Goal: Information Seeking & Learning: Understand process/instructions

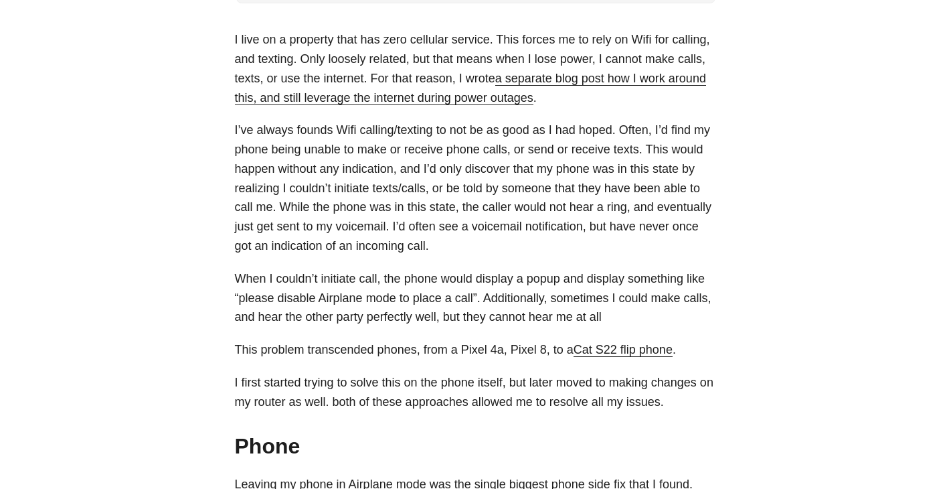
scroll to position [452, 0]
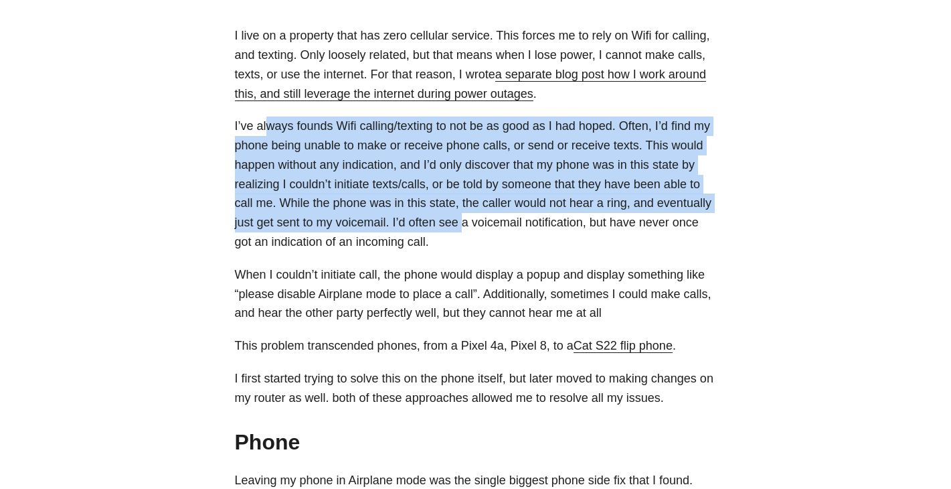
drag, startPoint x: 266, startPoint y: 119, endPoint x: 465, endPoint y: 221, distance: 222.8
click at [465, 221] on p "I’ve always founds Wifi calling/texting to not be as good as I had hoped. Often…" at bounding box center [476, 183] width 482 height 135
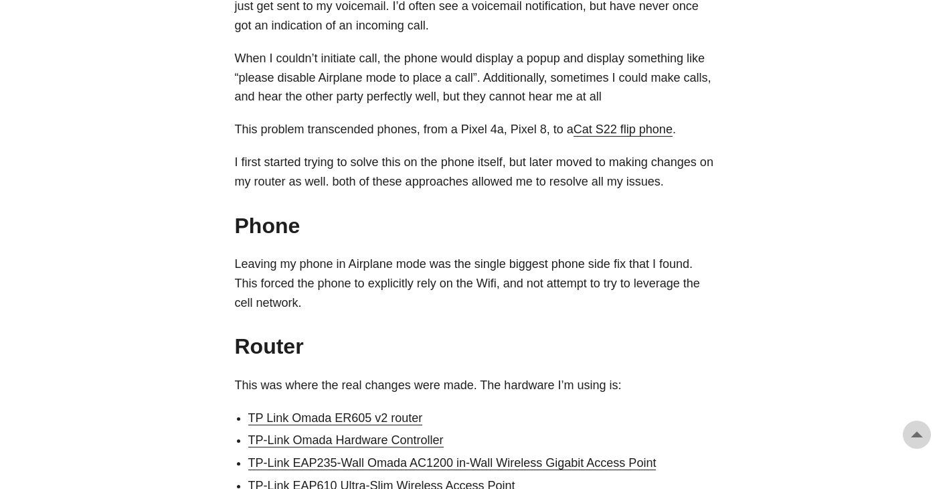
scroll to position [676, 0]
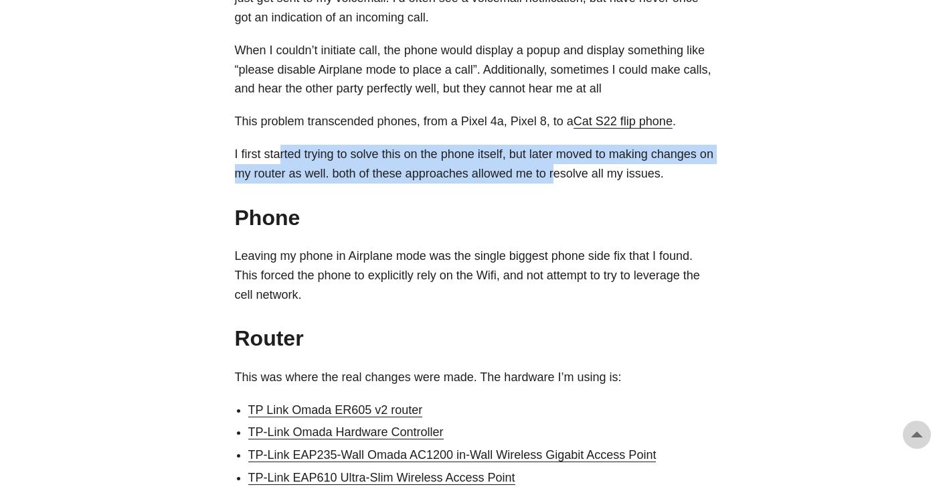
drag, startPoint x: 278, startPoint y: 156, endPoint x: 569, endPoint y: 175, distance: 291.9
click at [569, 175] on p "I first started trying to solve this on the phone itself, but later moved to ma…" at bounding box center [476, 164] width 482 height 39
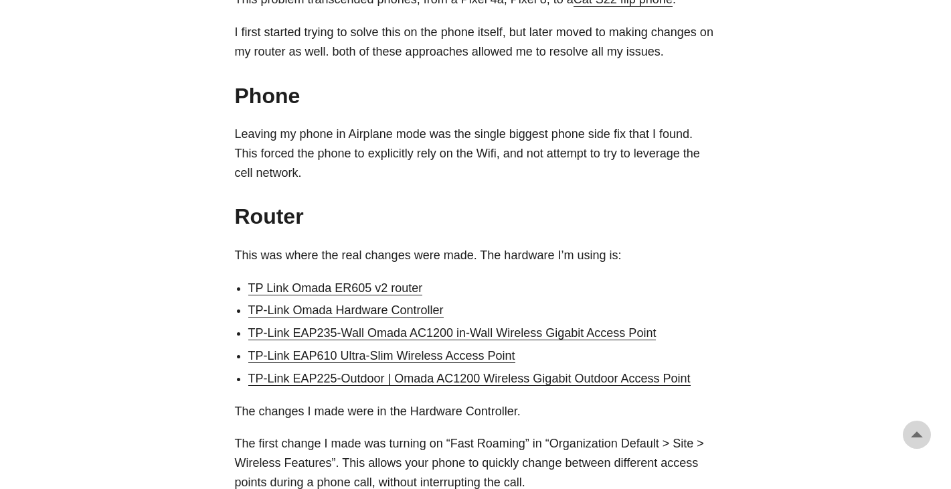
scroll to position [799, 0]
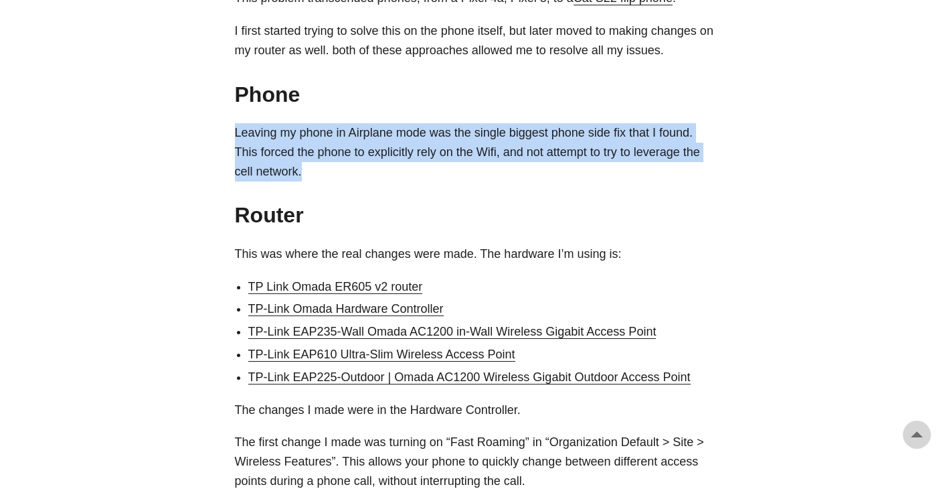
drag, startPoint x: 236, startPoint y: 133, endPoint x: 325, endPoint y: 165, distance: 94.0
click at [325, 165] on p "Leaving my phone in Airplane mode was the single biggest phone side fix that I …" at bounding box center [476, 152] width 482 height 58
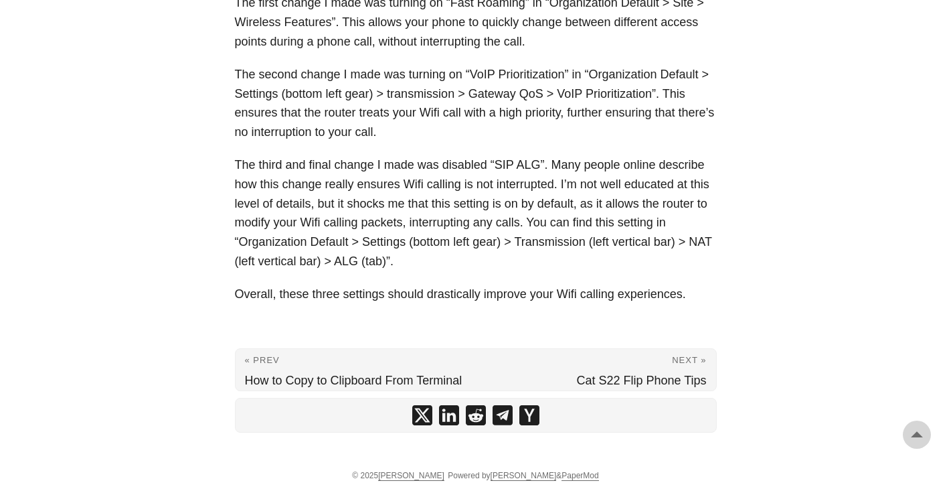
scroll to position [1244, 0]
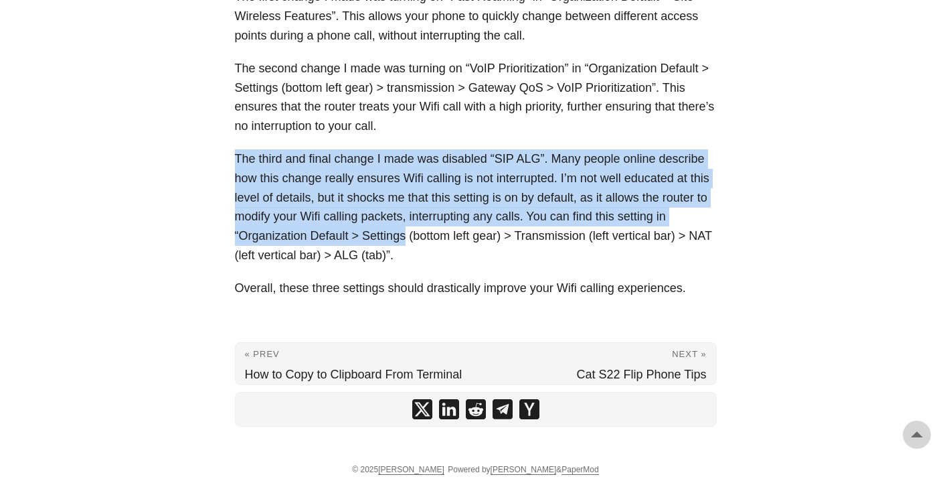
drag, startPoint x: 232, startPoint y: 155, endPoint x: 406, endPoint y: 244, distance: 195.8
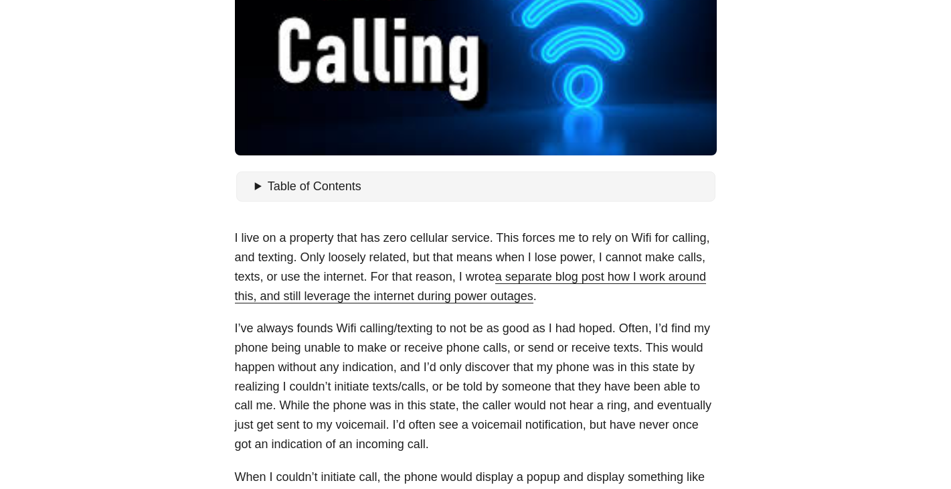
scroll to position [232, 0]
